Goal: Book appointment/travel/reservation

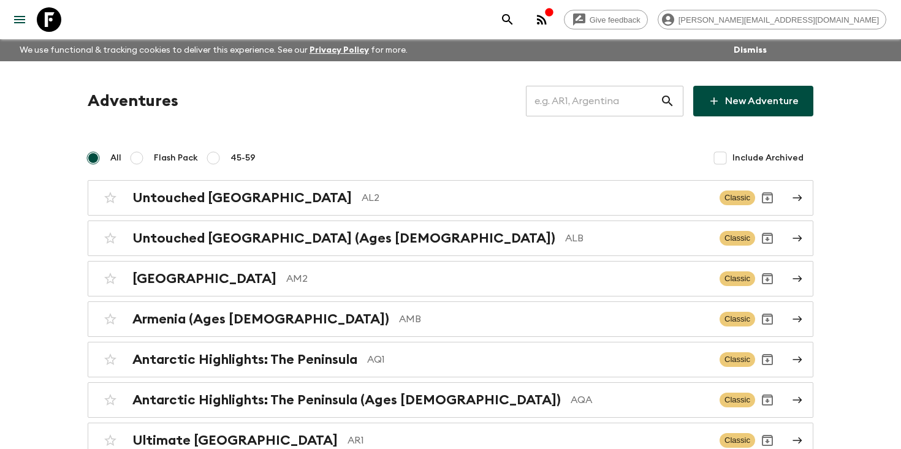
click at [577, 102] on input "text" at bounding box center [593, 101] width 134 height 34
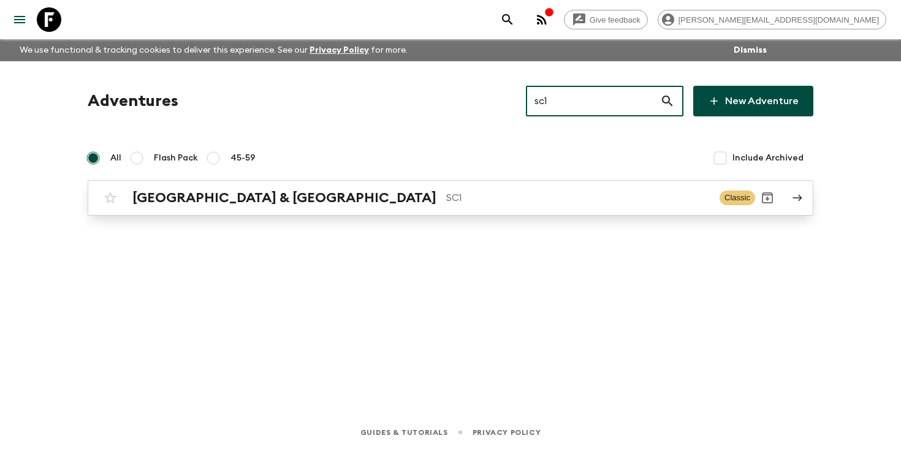
type input "sc1"
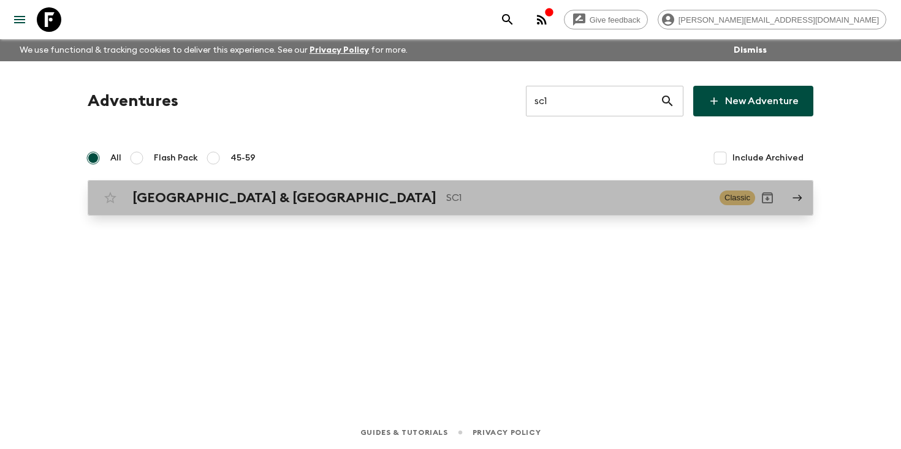
click at [246, 197] on h2 "[GEOGRAPHIC_DATA] & [GEOGRAPHIC_DATA]" at bounding box center [284, 198] width 304 height 16
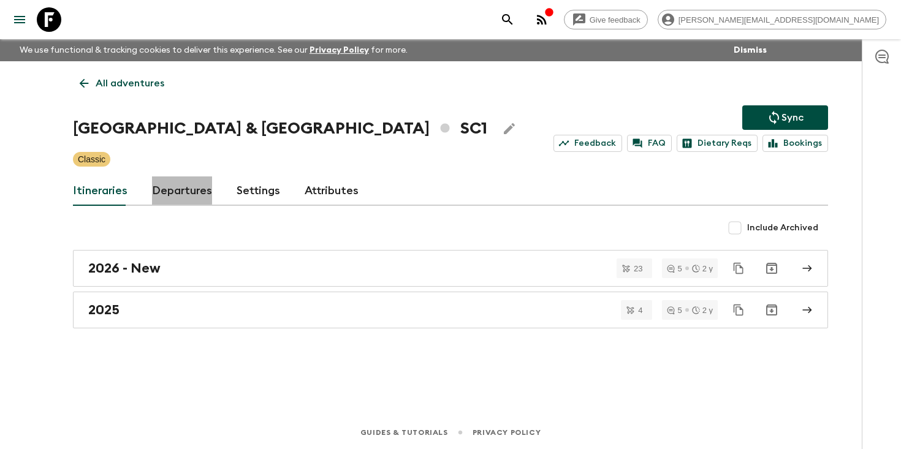
click at [177, 188] on link "Departures" at bounding box center [182, 190] width 60 height 29
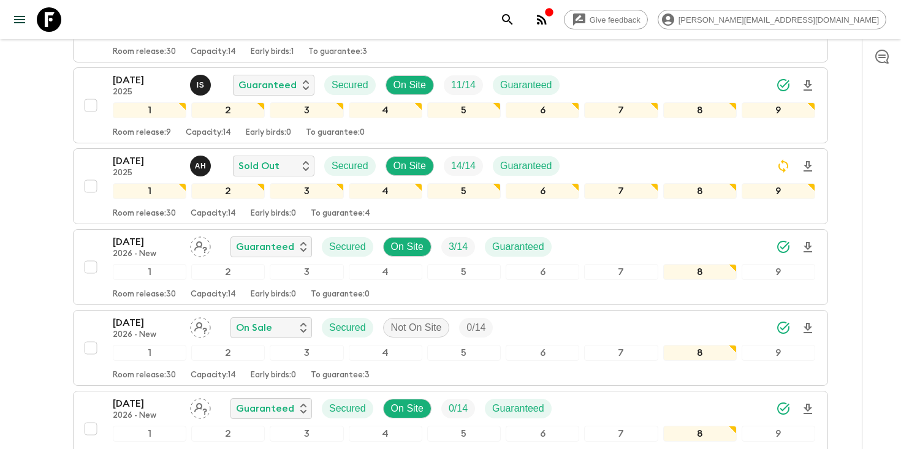
scroll to position [1203, 0]
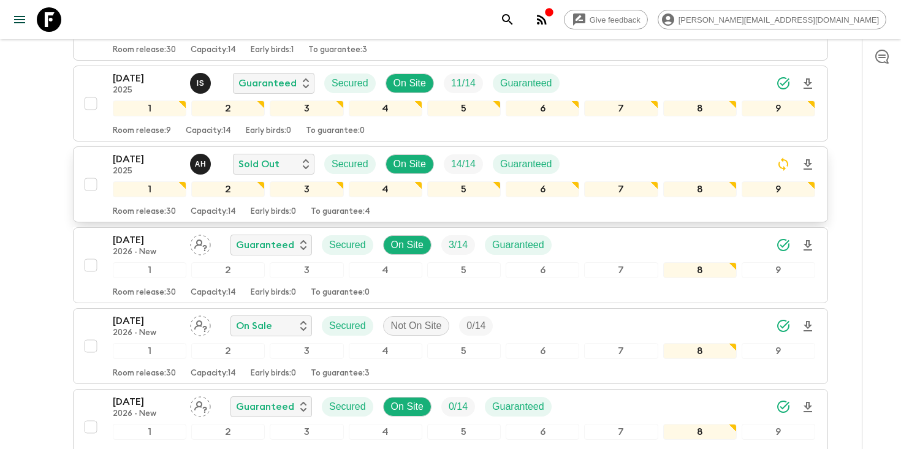
click at [140, 162] on p "[DATE]" at bounding box center [146, 159] width 67 height 15
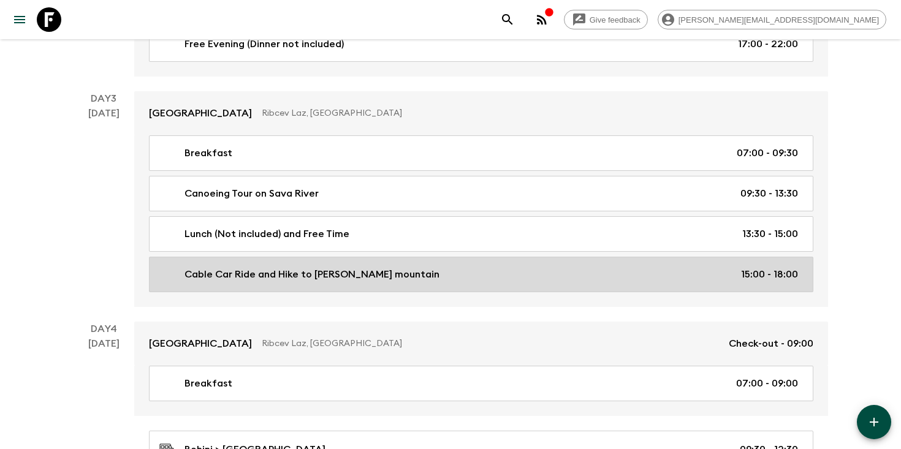
scroll to position [847, 0]
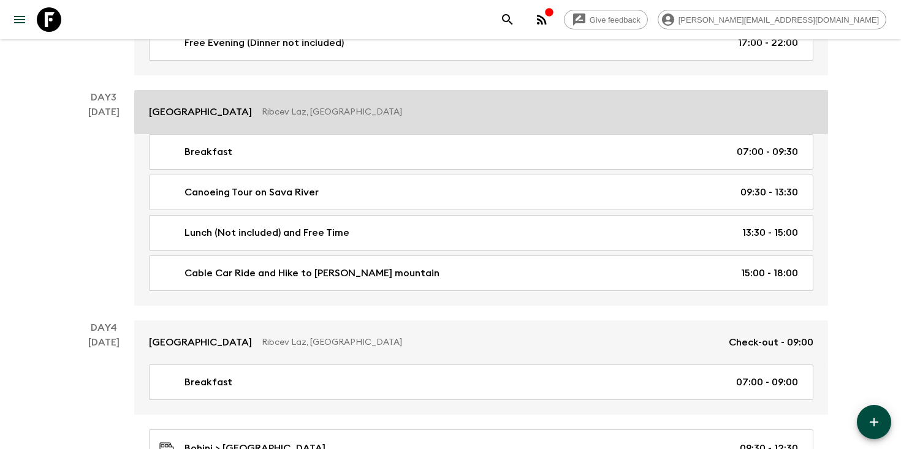
click at [279, 106] on p "Ribcev Laz, [GEOGRAPHIC_DATA]" at bounding box center [533, 112] width 542 height 12
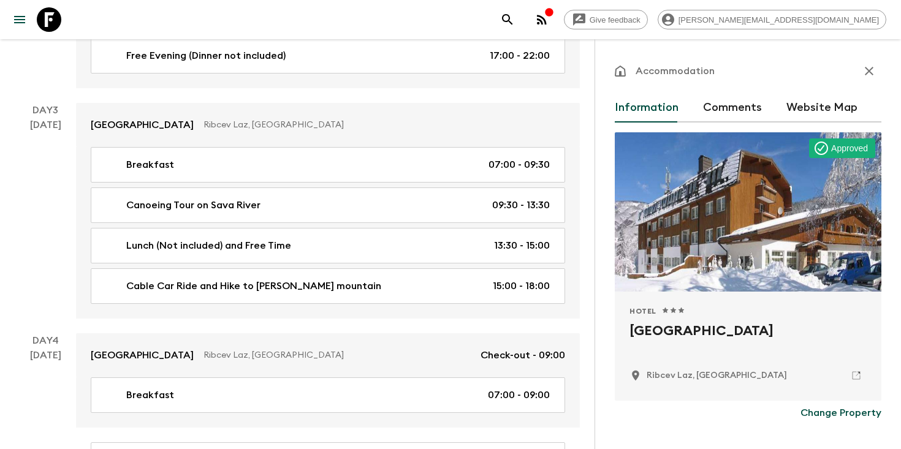
click at [672, 330] on h2 "[GEOGRAPHIC_DATA]" at bounding box center [747, 340] width 237 height 39
copy div "[GEOGRAPHIC_DATA]"
